Goal: Information Seeking & Learning: Learn about a topic

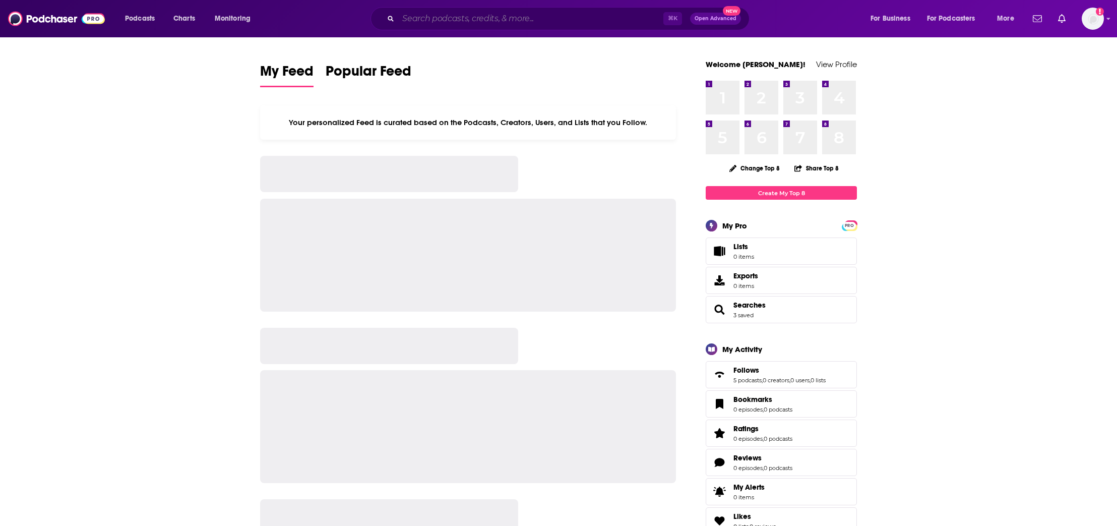
click at [421, 18] on input "Search podcasts, credits, & more..." at bounding box center [530, 19] width 265 height 16
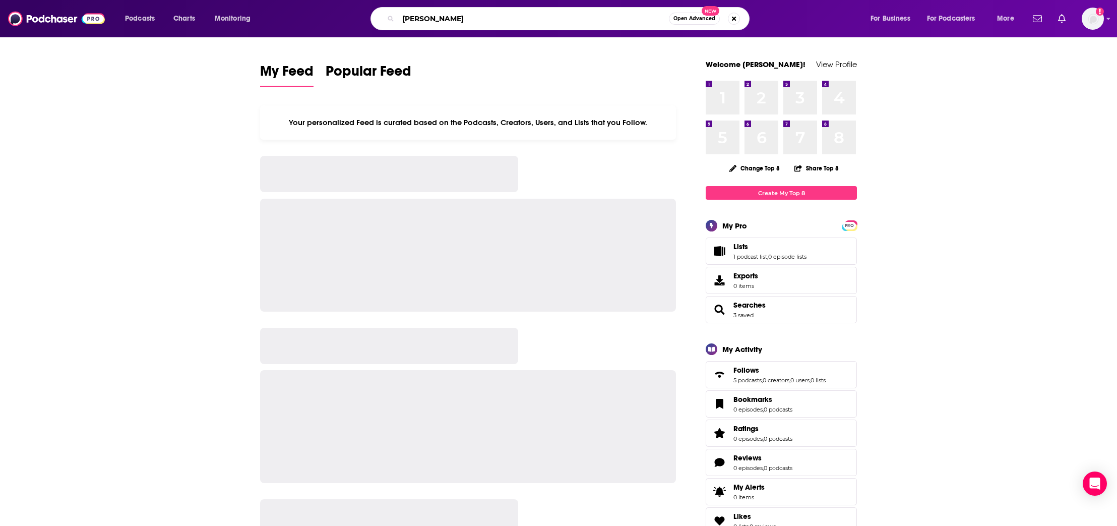
type input "[PERSON_NAME]"
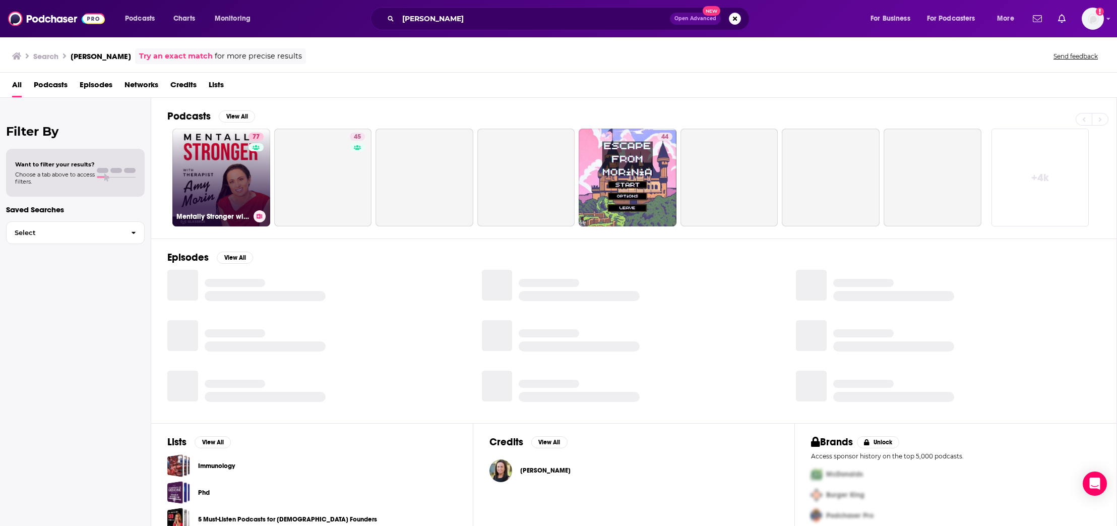
click at [231, 145] on link "77 Mentally Stronger with Therapist [PERSON_NAME]" at bounding box center [221, 178] width 98 height 98
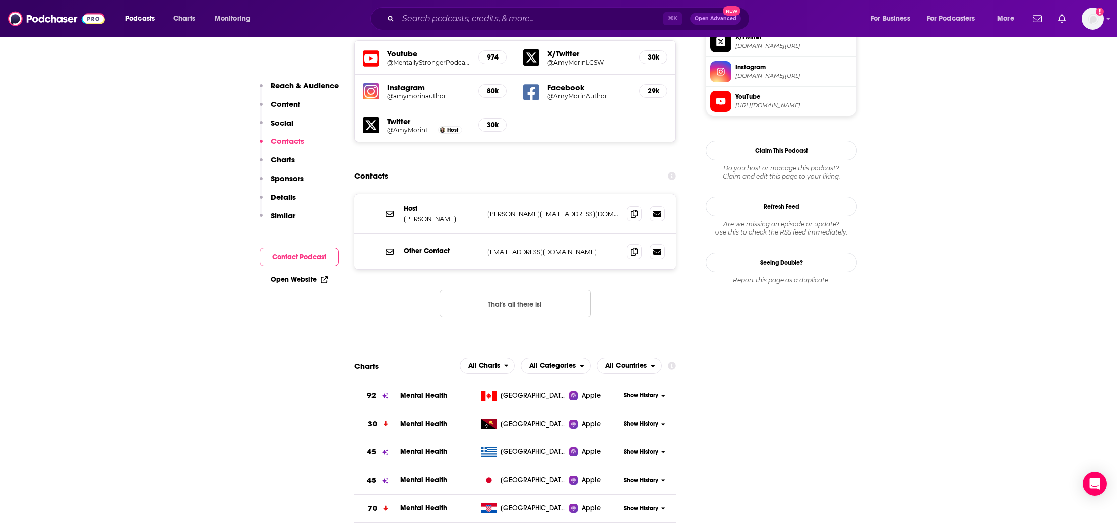
scroll to position [997, 0]
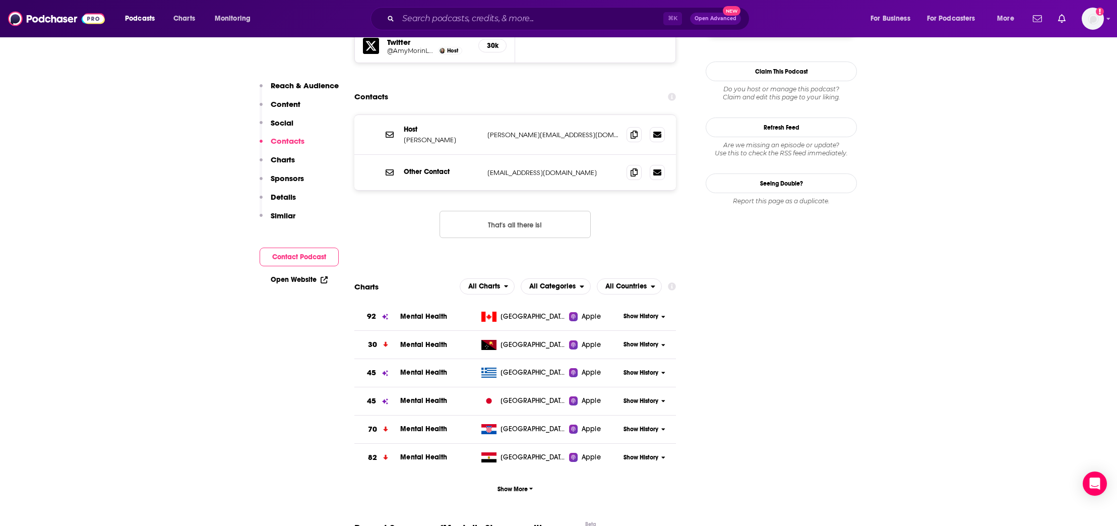
drag, startPoint x: 1023, startPoint y: 120, endPoint x: 1018, endPoint y: 116, distance: 6.4
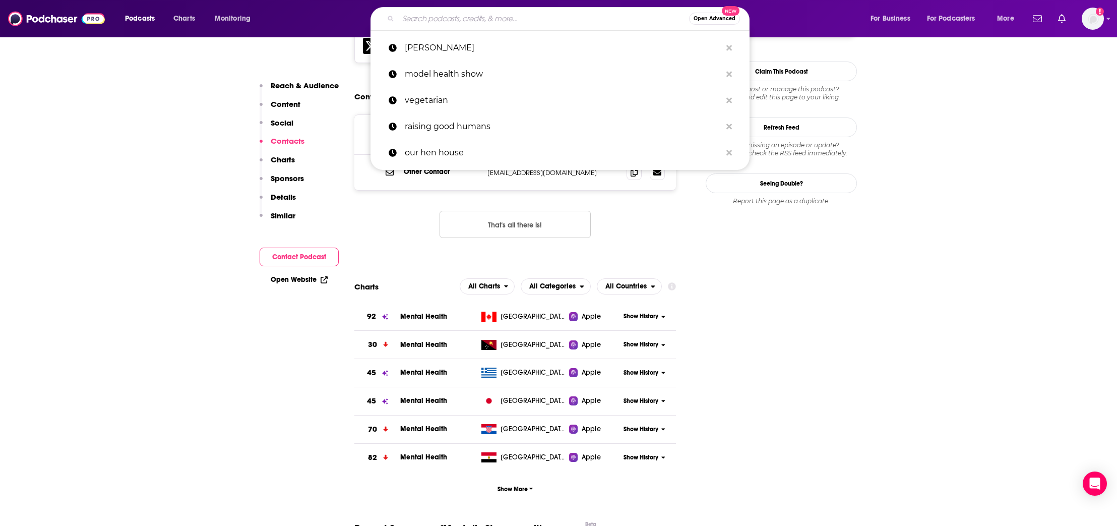
click at [510, 21] on input "Search podcasts, credits, & more..." at bounding box center [543, 19] width 291 height 16
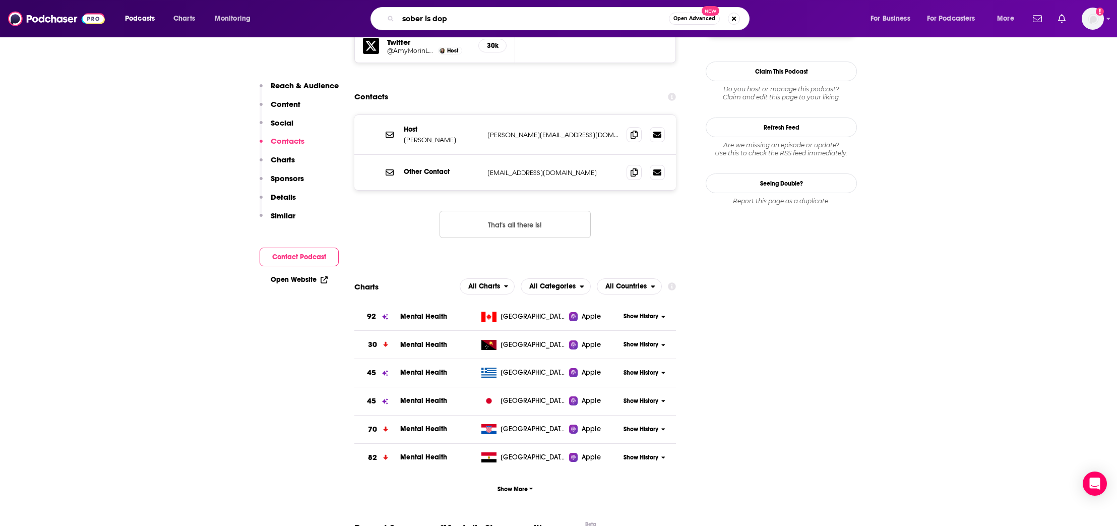
type input "sober is dope"
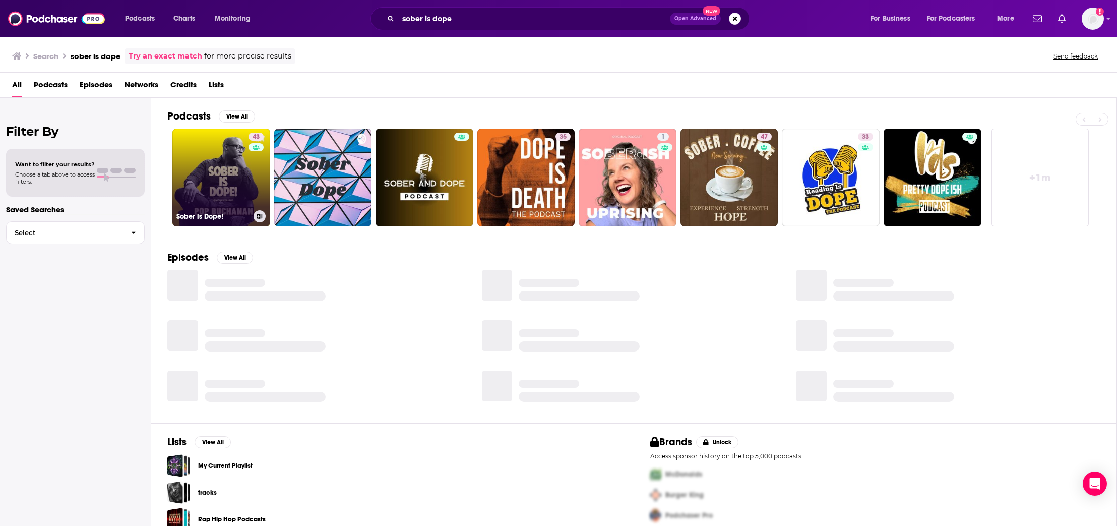
click at [222, 145] on link "43 Sober is Dope!" at bounding box center [221, 178] width 98 height 98
